Goal: Navigation & Orientation: Find specific page/section

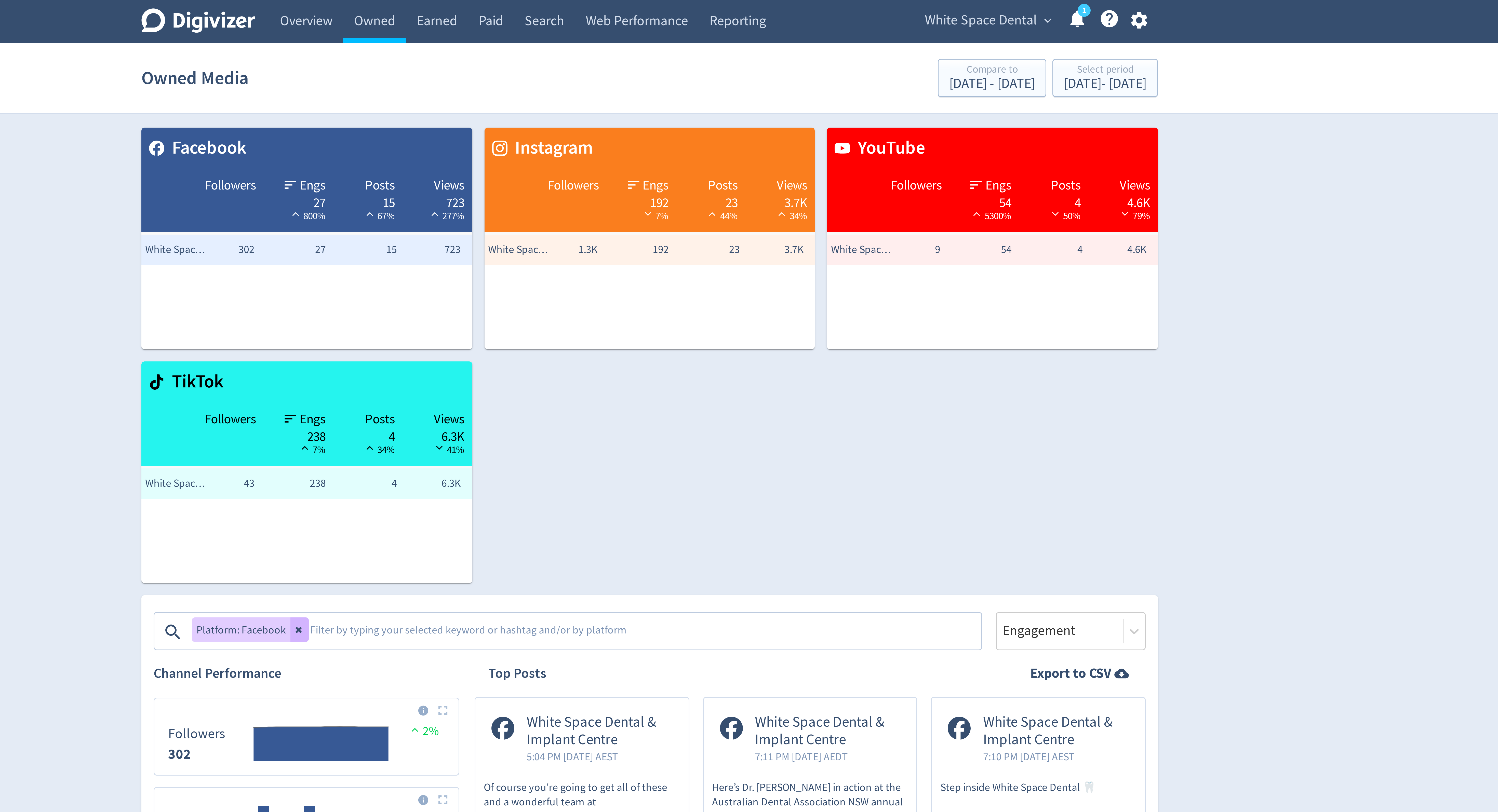
click at [865, 5] on span "White Space Dental" at bounding box center [859, 7] width 37 height 8
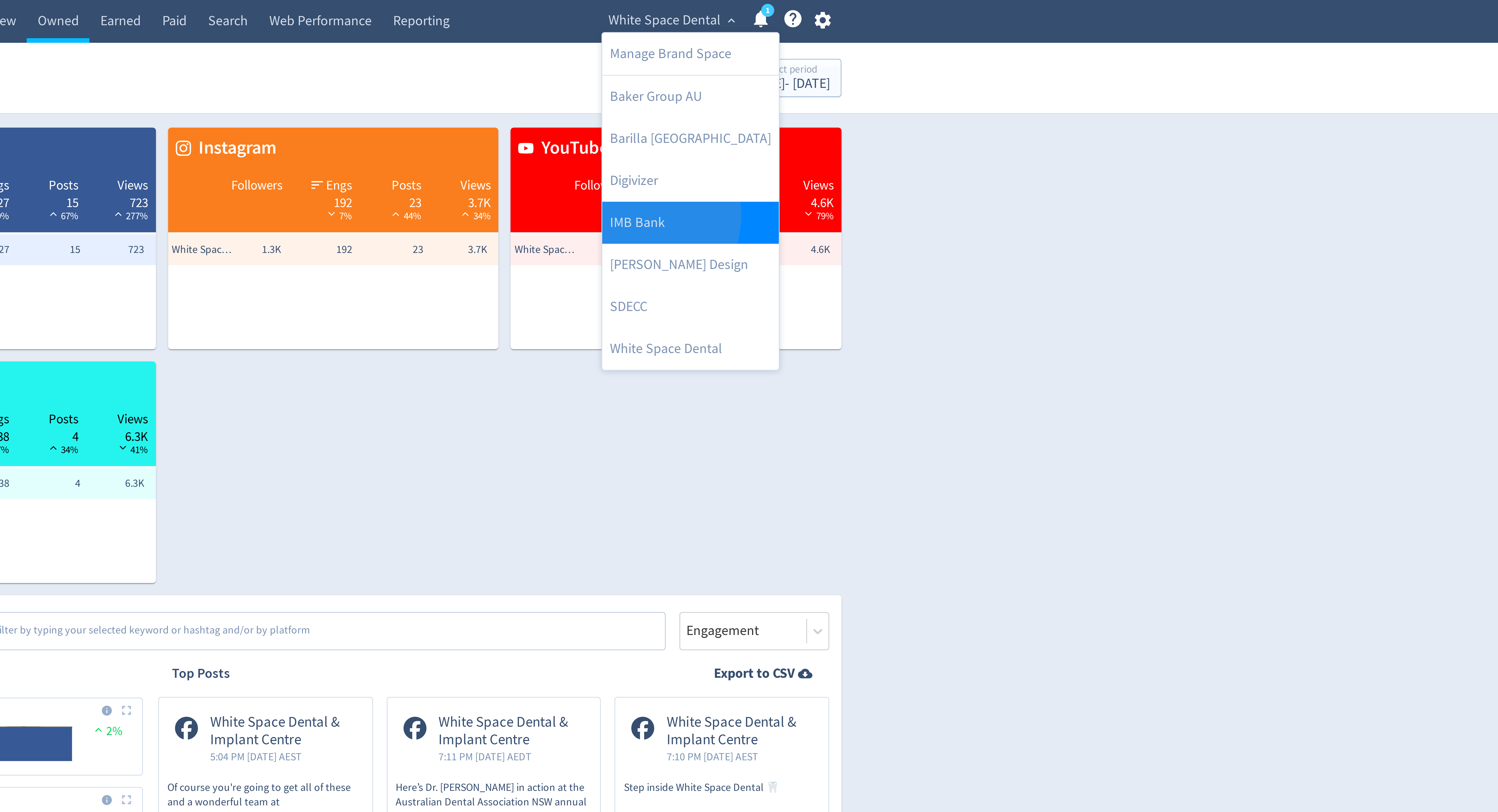
click at [847, 72] on link "IMB Bank" at bounding box center [868, 74] width 59 height 14
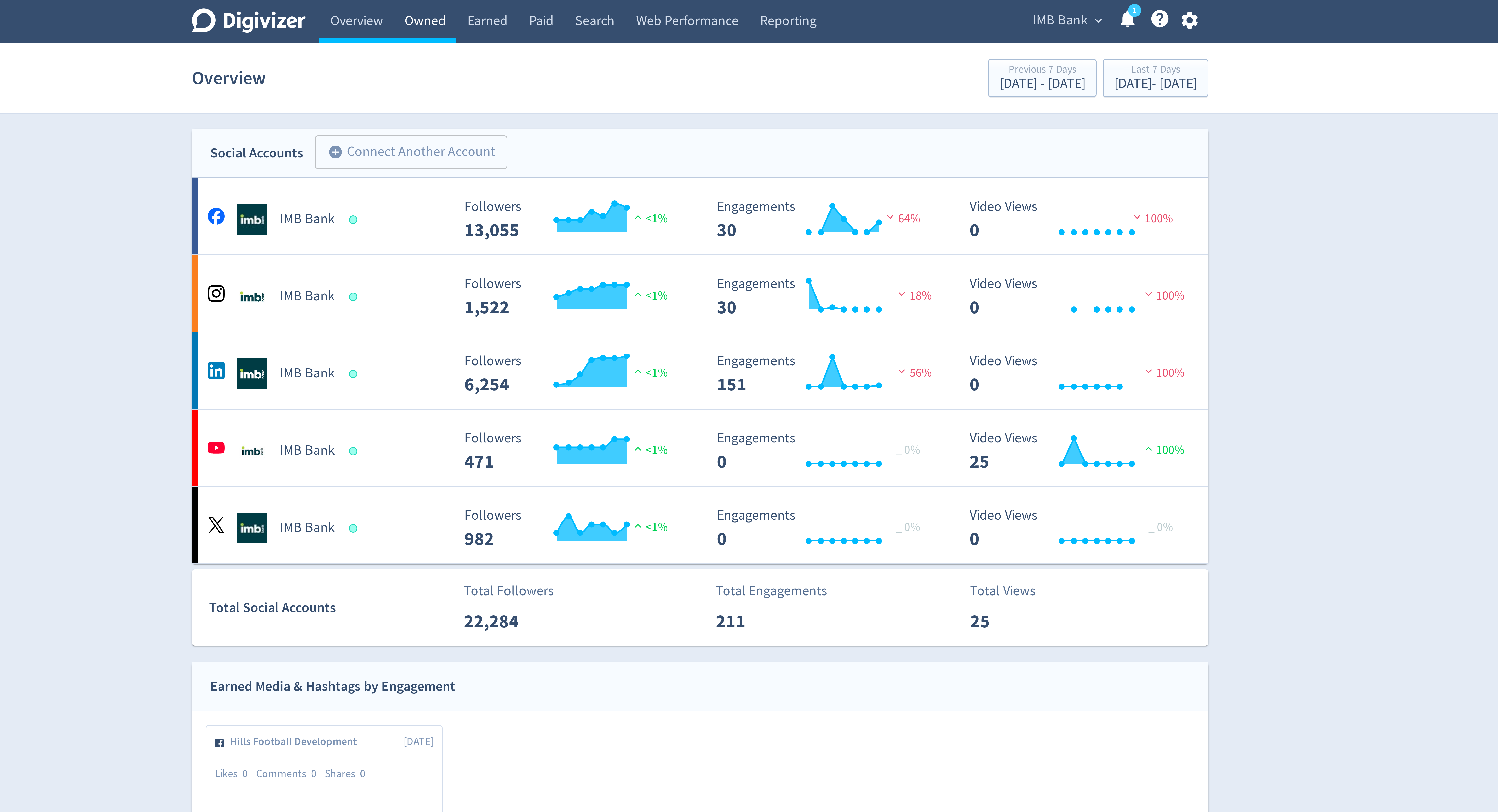
click at [656, 4] on link "Owned" at bounding box center [657, 7] width 21 height 15
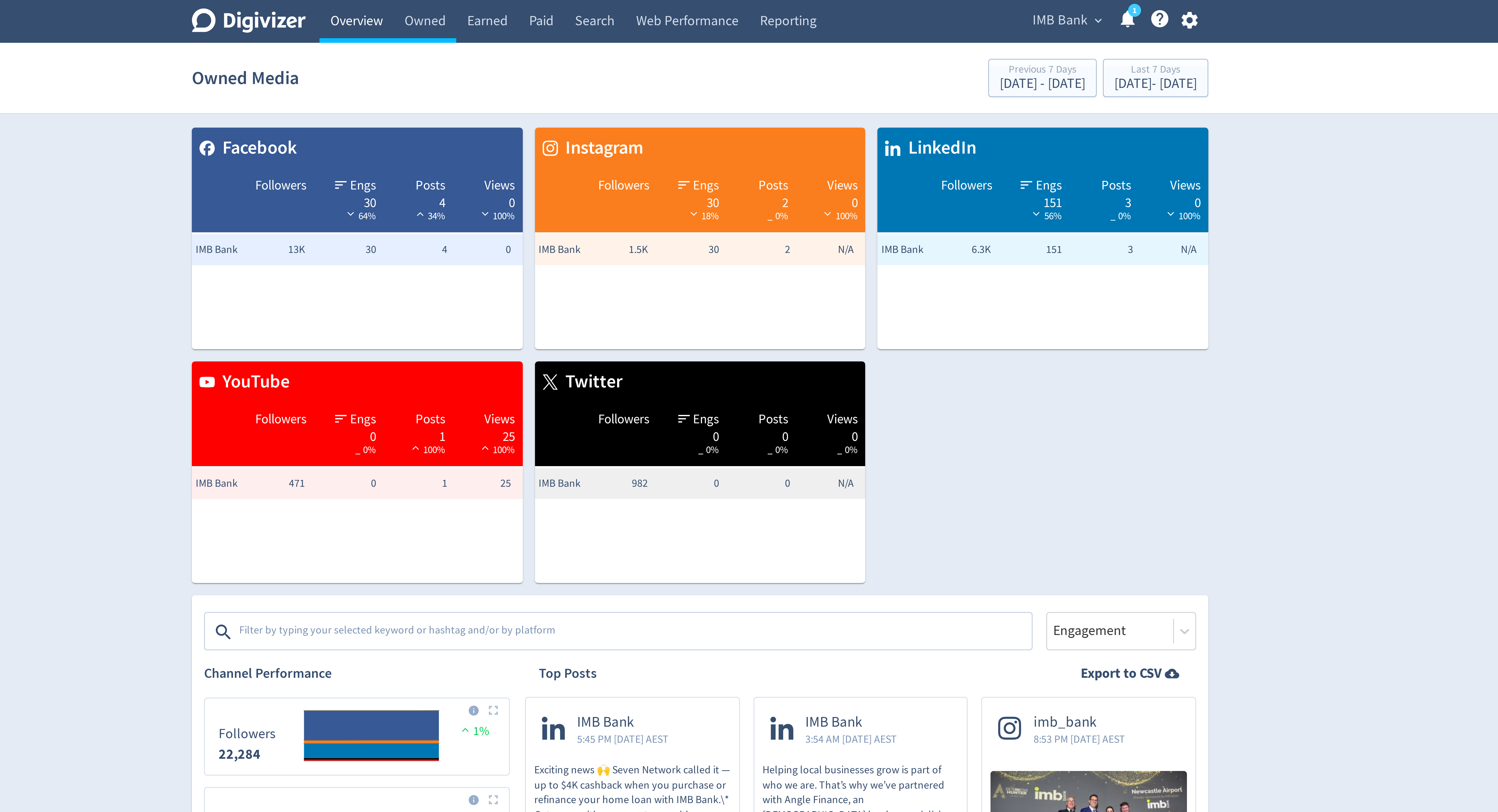
click at [636, 7] on link "Overview" at bounding box center [634, 7] width 24 height 15
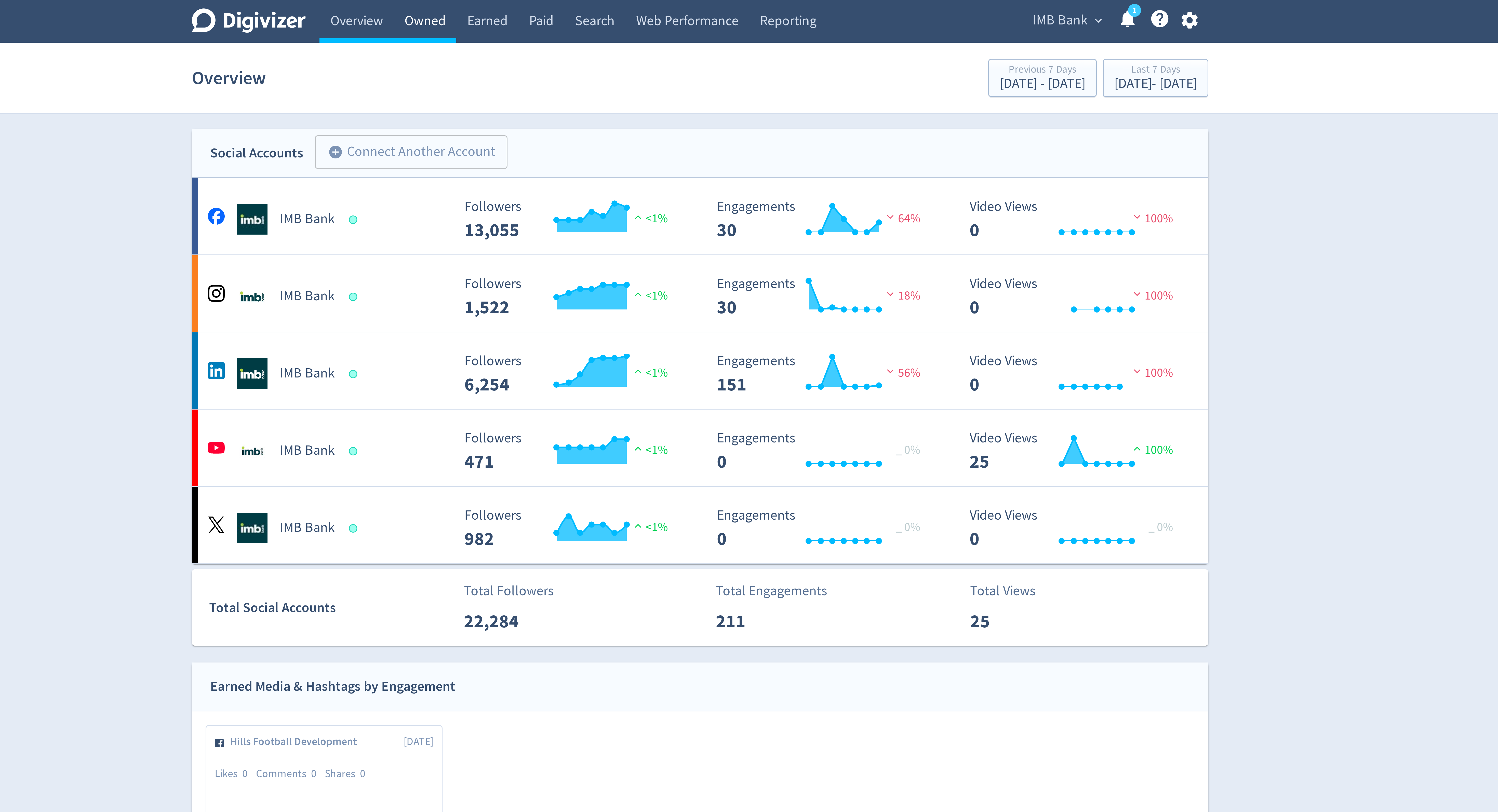
click at [658, 10] on link "Owned" at bounding box center [657, 7] width 21 height 15
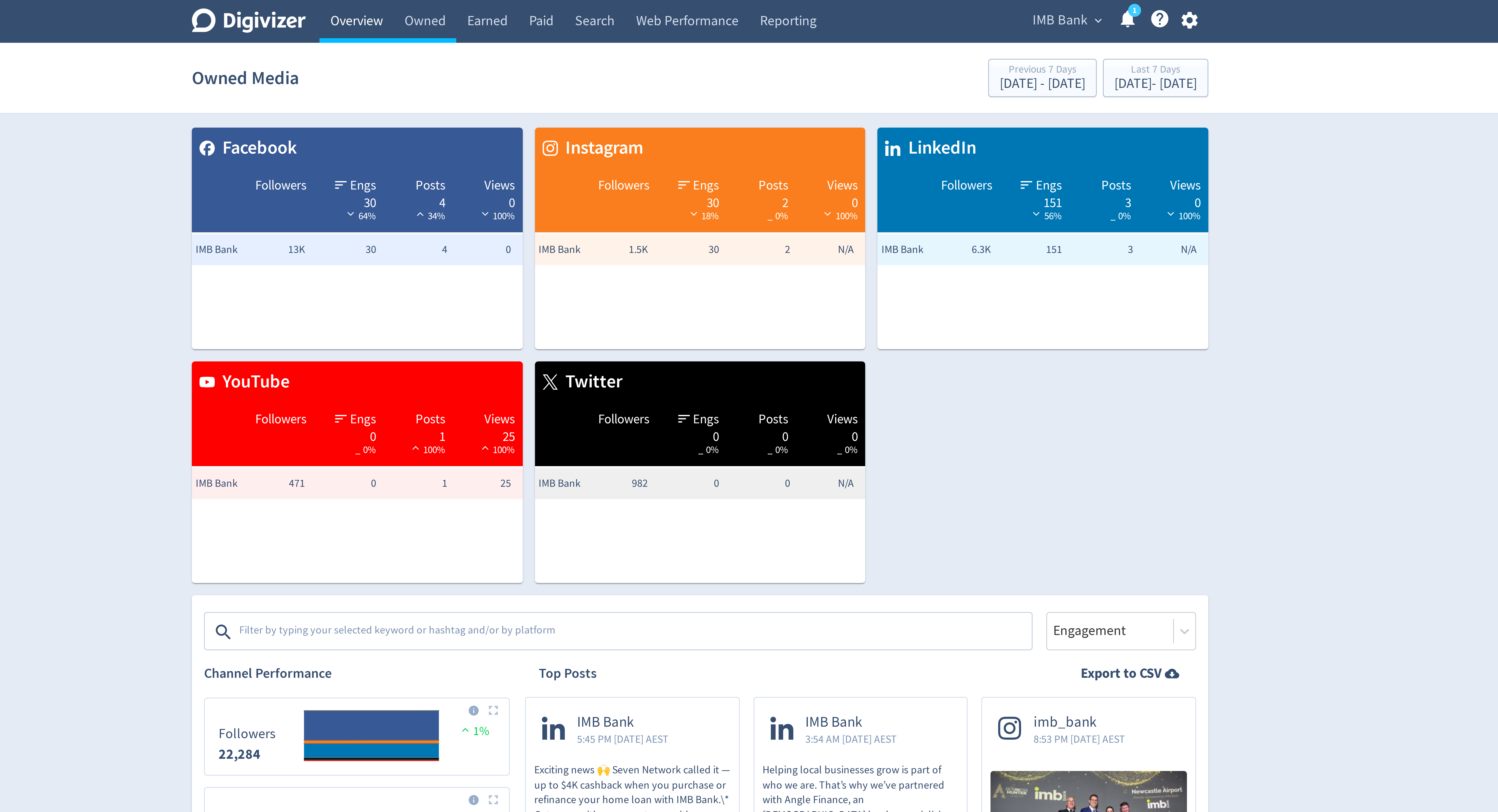
click at [638, 8] on link "Overview" at bounding box center [634, 7] width 24 height 15
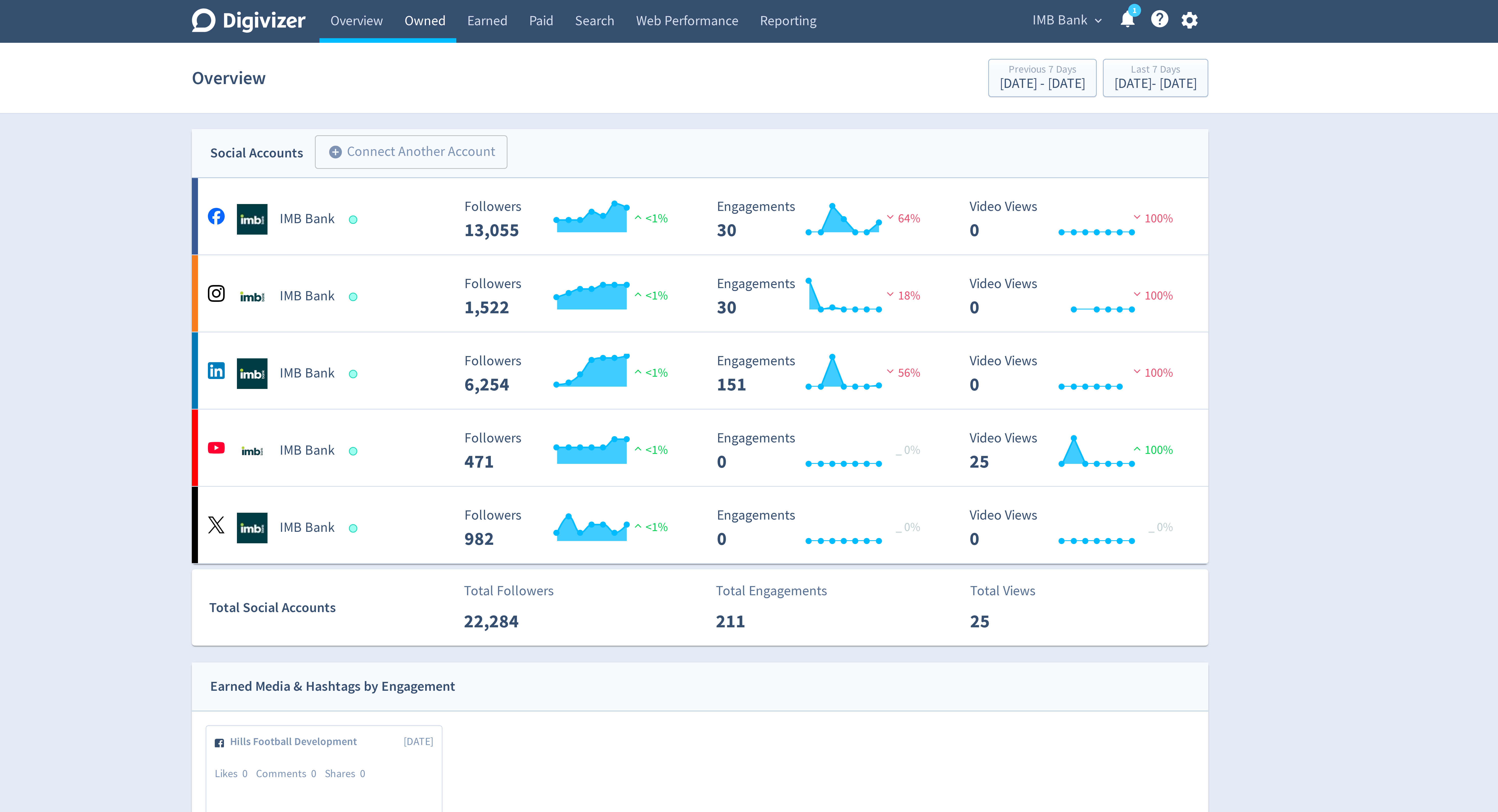
click at [655, 6] on link "Owned" at bounding box center [657, 7] width 21 height 15
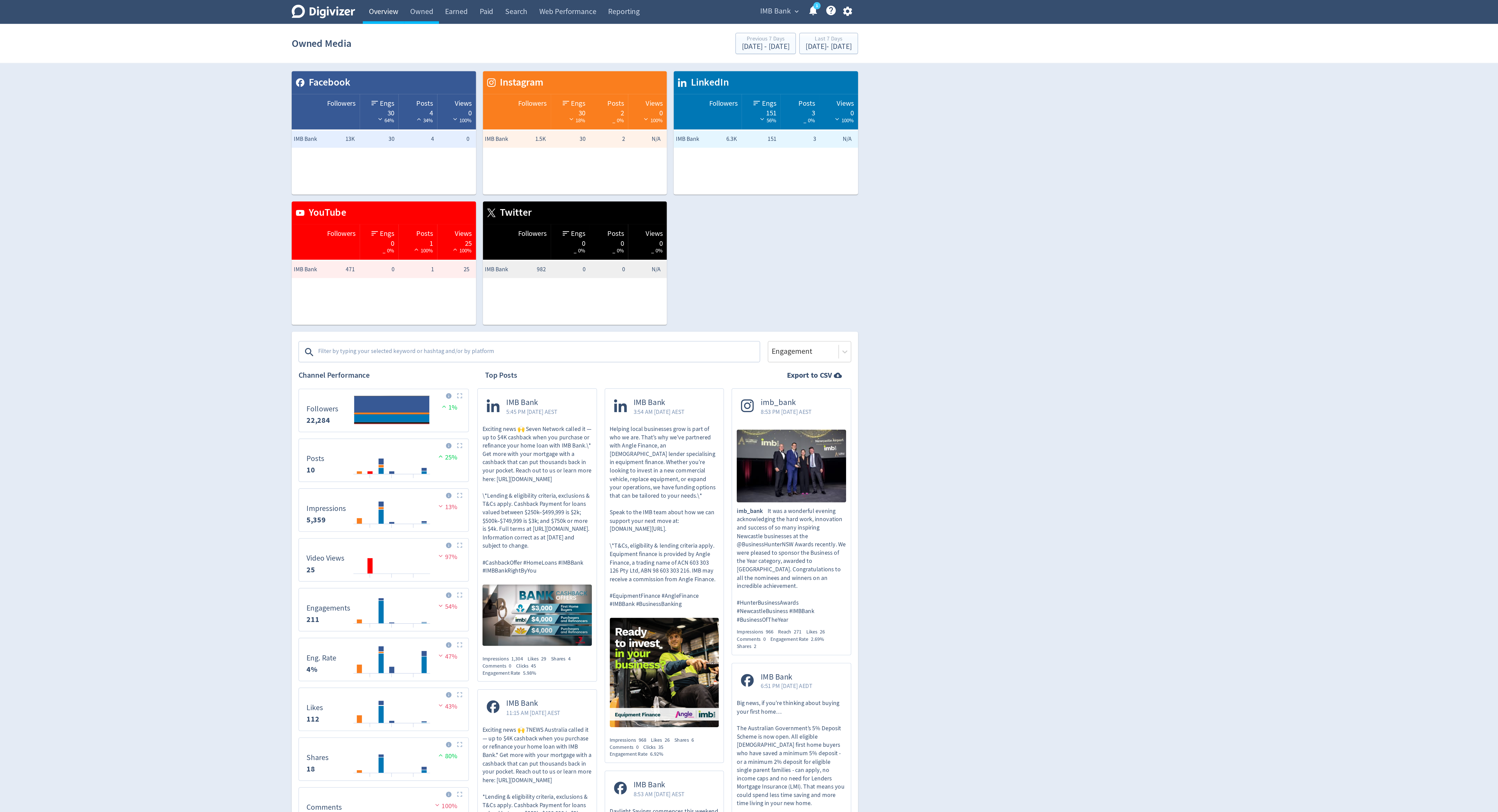
click at [636, 9] on link "Overview" at bounding box center [634, 7] width 24 height 15
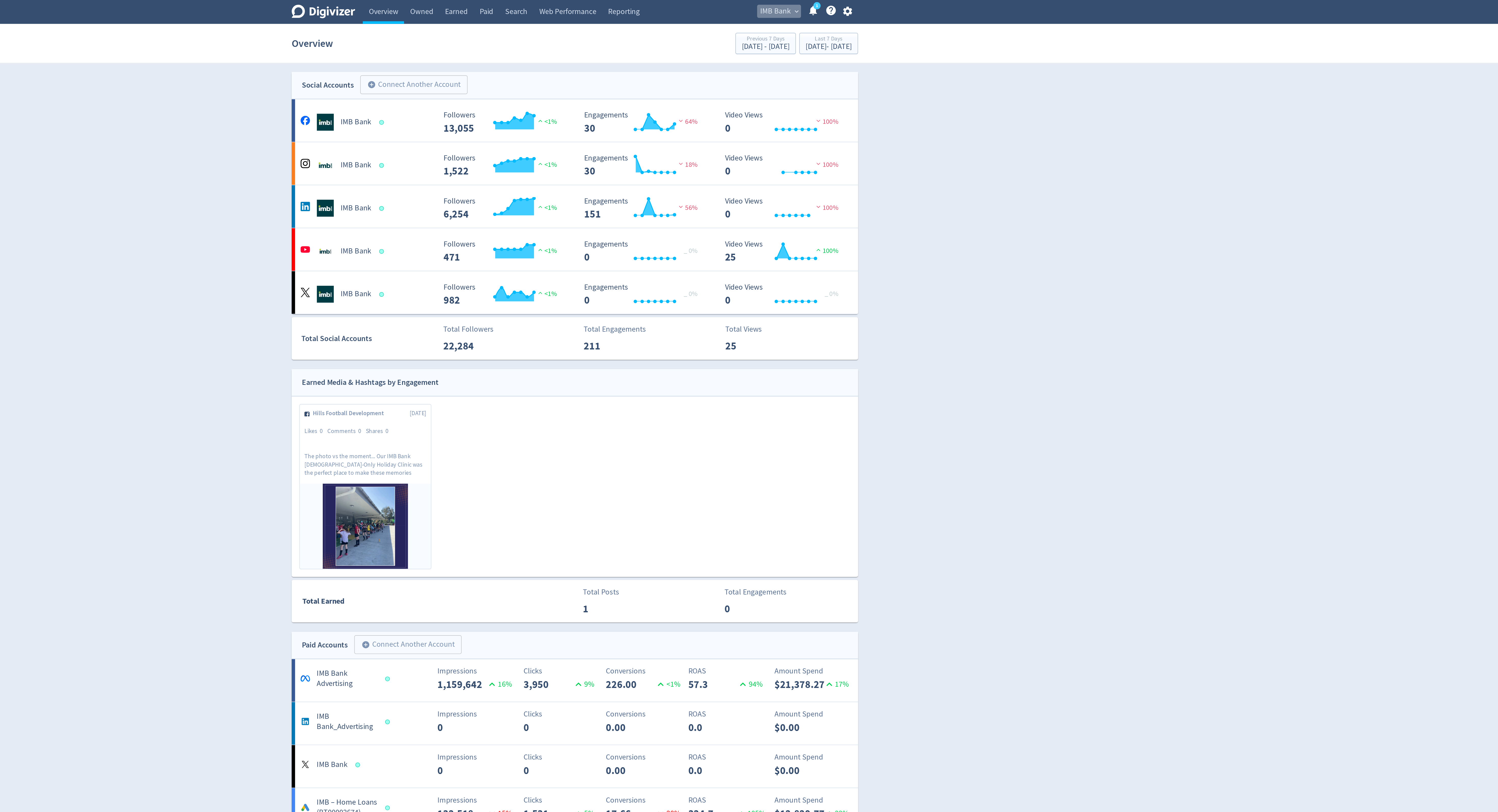
click at [864, 9] on span "IMB Bank" at bounding box center [869, 7] width 19 height 8
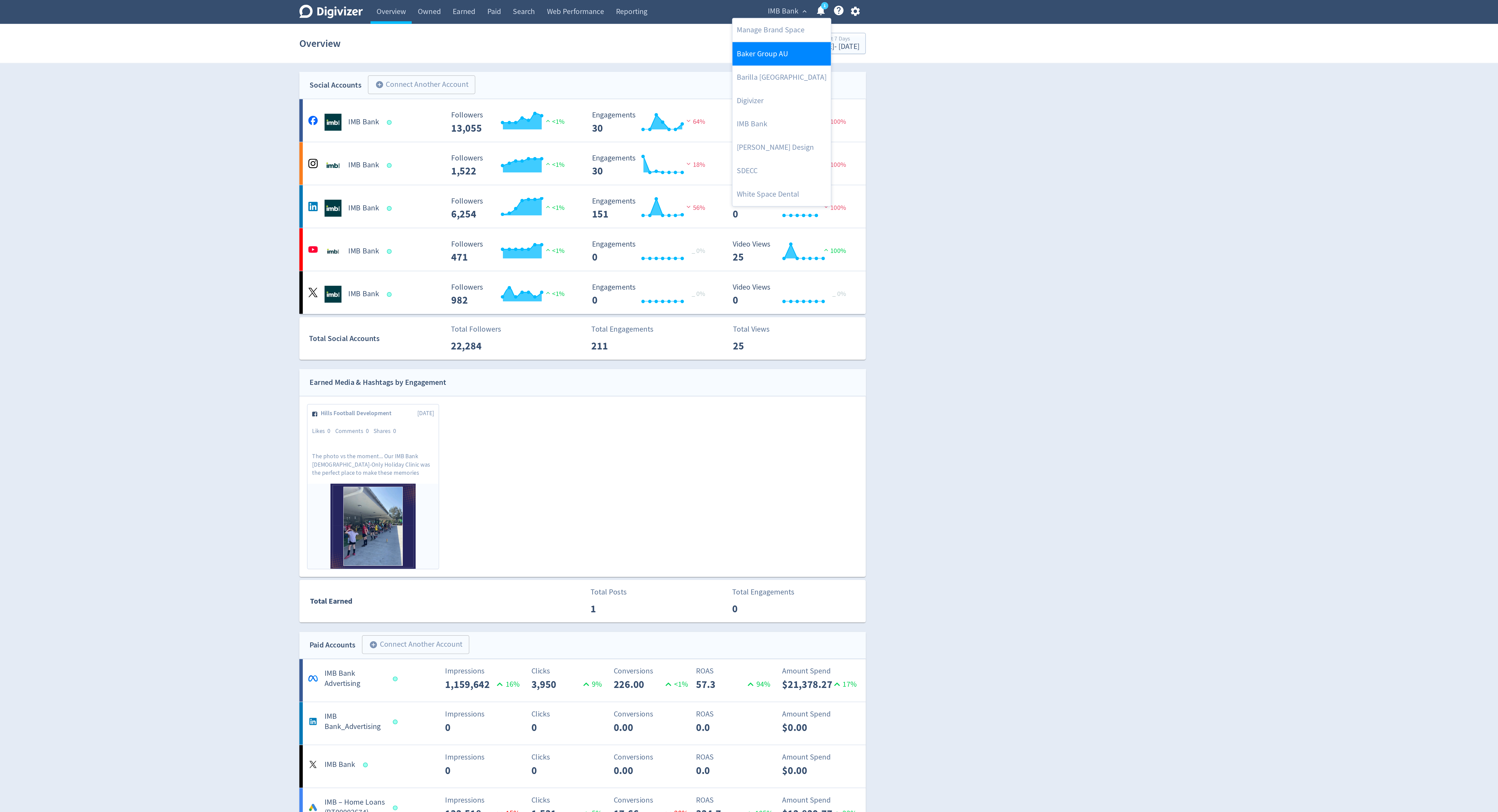
click at [849, 31] on link "Baker Group AU" at bounding box center [868, 32] width 59 height 14
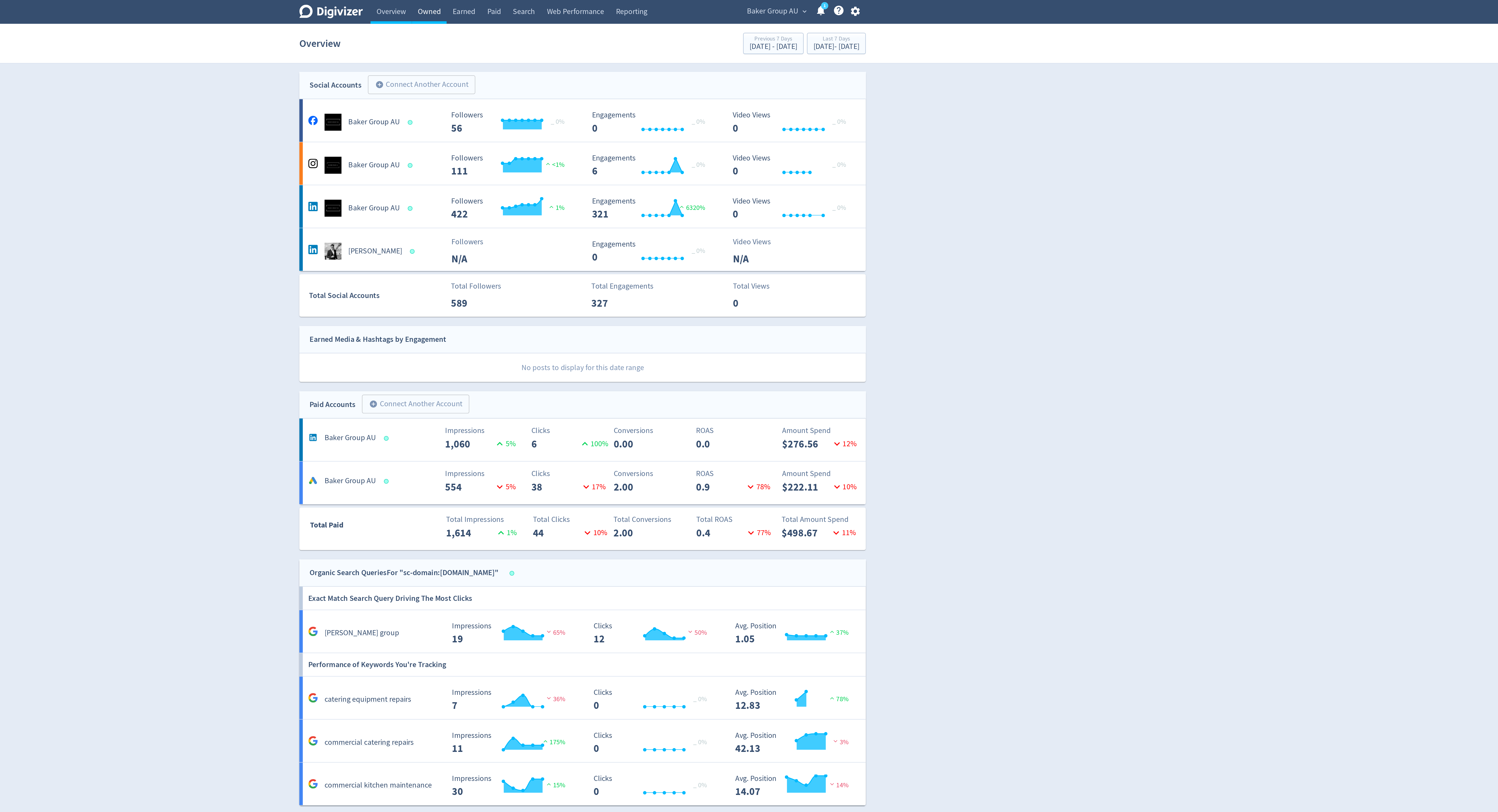
click at [652, 7] on link "Owned" at bounding box center [657, 7] width 21 height 15
